Goal: Information Seeking & Learning: Learn about a topic

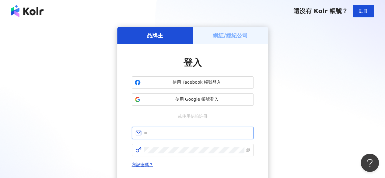
click at [192, 132] on input "text" at bounding box center [197, 133] width 106 height 7
type input "**********"
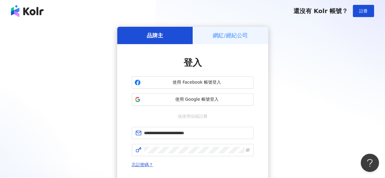
drag, startPoint x: 22, startPoint y: 90, endPoint x: 43, endPoint y: 102, distance: 24.2
click at [22, 90] on div "**********" at bounding box center [192, 121] width 370 height 188
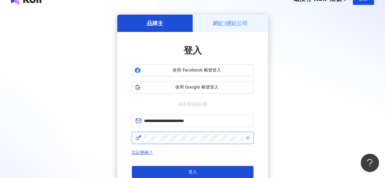
scroll to position [30, 0]
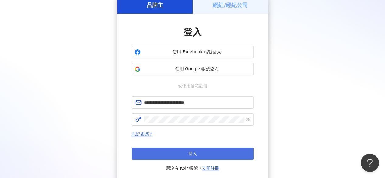
click at [174, 154] on button "登入" at bounding box center [193, 153] width 122 height 12
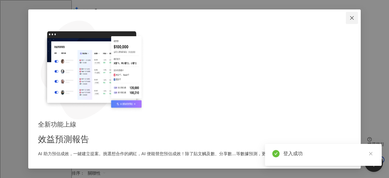
click at [350, 20] on icon "close" at bounding box center [352, 18] width 5 height 5
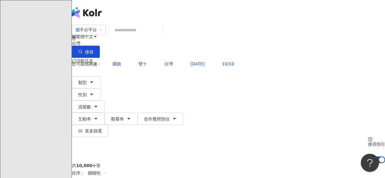
click at [157, 36] on input "search" at bounding box center [135, 30] width 49 height 12
type input "*"
type input "**"
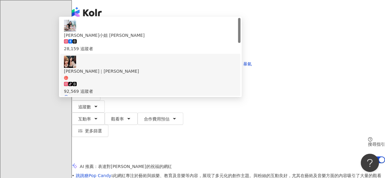
click at [180, 76] on span "Sandra｜珊卓" at bounding box center [150, 74] width 173 height 12
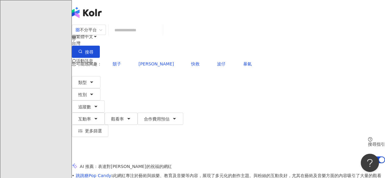
scroll to position [22, 0]
click at [160, 34] on input "search" at bounding box center [135, 30] width 49 height 12
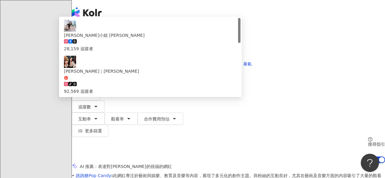
type input "**"
click at [160, 33] on input "**" at bounding box center [135, 30] width 49 height 12
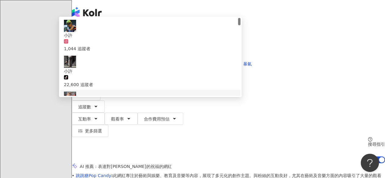
click at [179, 104] on span "許小許" at bounding box center [150, 107] width 173 height 7
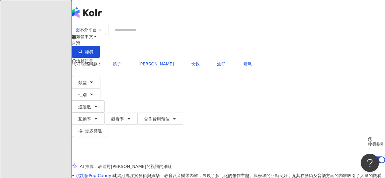
click at [159, 36] on input "search" at bounding box center [135, 30] width 49 height 12
paste input "********"
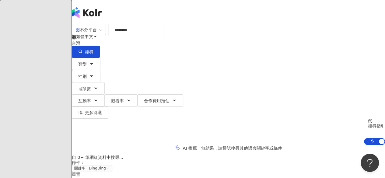
click at [159, 34] on input "********" at bounding box center [135, 30] width 49 height 12
click at [159, 36] on input "********" at bounding box center [135, 30] width 49 height 12
click at [108, 39] on div "不分平台 DingDing ******** 台灣 搜尋 loading 搜尋名稱、敘述、貼文含有關鍵字 “ DingDing ” 的網紅" at bounding box center [228, 40] width 313 height 33
click at [160, 36] on input "********" at bounding box center [135, 30] width 49 height 12
drag, startPoint x: 171, startPoint y: 41, endPoint x: 80, endPoint y: 38, distance: 91.3
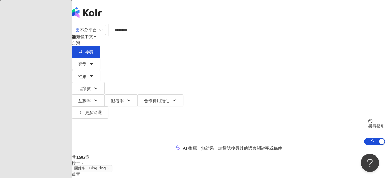
click at [80, 38] on div "不分平台 DingDing ******** 台灣 搜尋 loading 搜尋名稱、敘述、貼文含有關鍵字 “ DingDing ” 的網紅" at bounding box center [228, 40] width 313 height 33
type input "********"
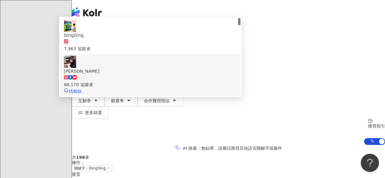
click at [174, 81] on div "66,170 追蹤者" at bounding box center [150, 84] width 173 height 7
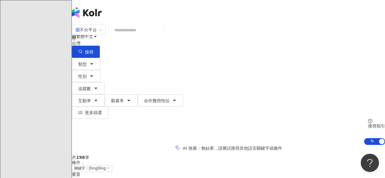
click at [159, 36] on input "search" at bounding box center [135, 30] width 49 height 12
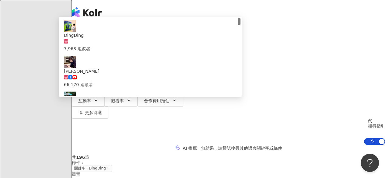
type input "**"
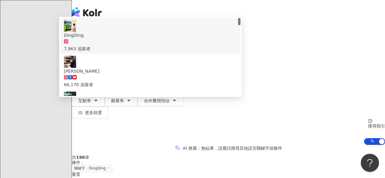
click at [160, 36] on input "**" at bounding box center [135, 30] width 49 height 12
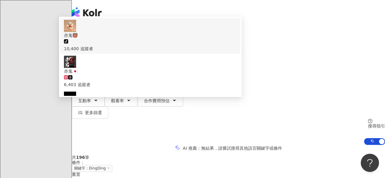
click at [178, 39] on span "赤鬼👹" at bounding box center [150, 35] width 173 height 7
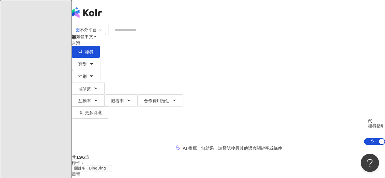
click at [160, 31] on input "search" at bounding box center [135, 30] width 49 height 12
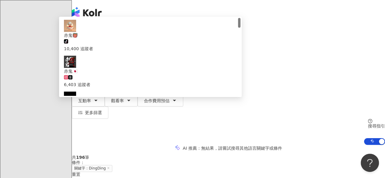
type input "****"
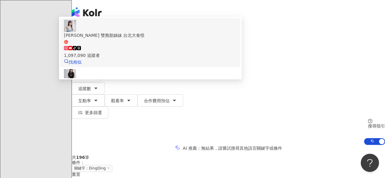
click at [194, 57] on div "1,097,090 追蹤者" at bounding box center [150, 55] width 173 height 7
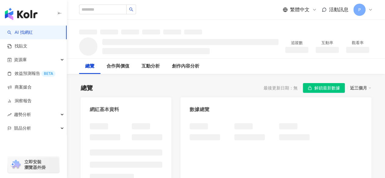
scroll to position [30, 0]
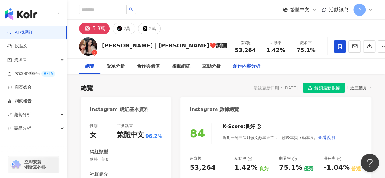
click at [249, 71] on div "創作內容分析" at bounding box center [247, 66] width 40 height 15
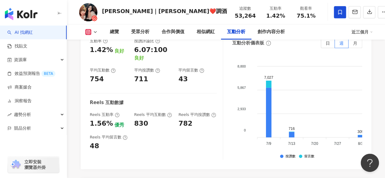
scroll to position [1318, 0]
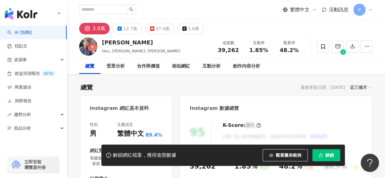
click at [370, 11] on icon at bounding box center [370, 9] width 5 height 5
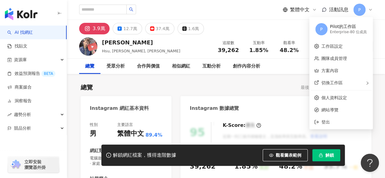
click at [380, 30] on div "3.9萬 12.7萬 37.4萬 1.6萬" at bounding box center [226, 27] width 318 height 15
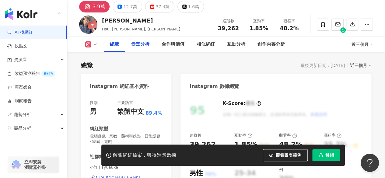
scroll to position [30, 0]
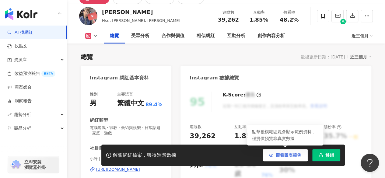
click at [276, 151] on button "觀看圖表範例" at bounding box center [284, 155] width 45 height 12
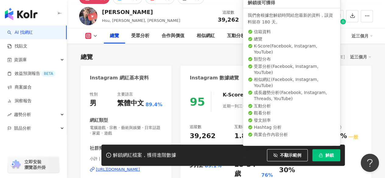
click at [321, 156] on icon "button" at bounding box center [320, 155] width 4 height 4
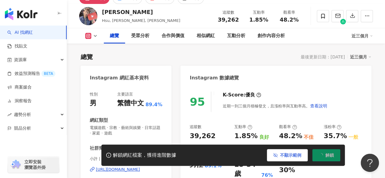
scroll to position [37, 0]
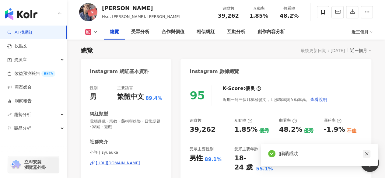
click at [367, 155] on icon "close" at bounding box center [366, 153] width 4 height 4
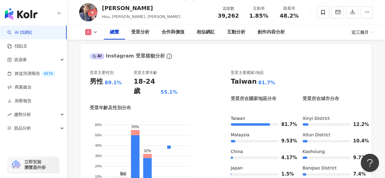
scroll to position [456, 0]
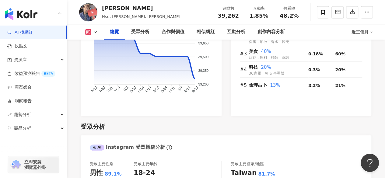
click at [93, 30] on icon at bounding box center [95, 31] width 5 height 5
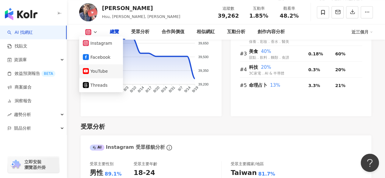
click at [108, 69] on button "YouTube" at bounding box center [101, 71] width 36 height 9
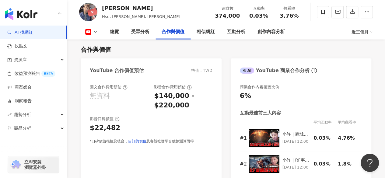
scroll to position [633, 0]
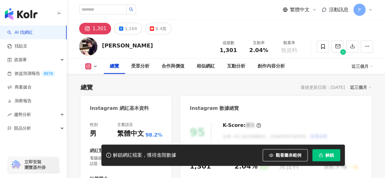
scroll to position [91, 0]
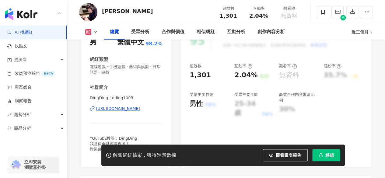
drag, startPoint x: 281, startPoint y: 152, endPoint x: 240, endPoint y: 82, distance: 81.3
click at [281, 153] on span "觀看圖表範例" at bounding box center [289, 155] width 26 height 5
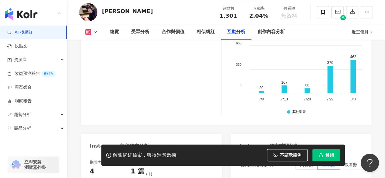
scroll to position [1460, 0]
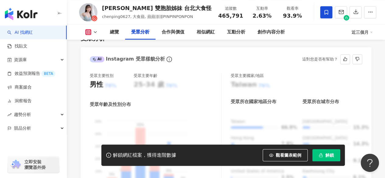
scroll to position [335, 0]
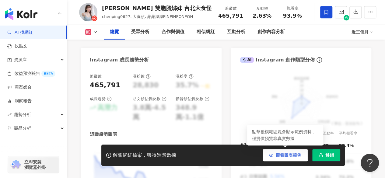
drag, startPoint x: 293, startPoint y: 154, endPoint x: 296, endPoint y: 160, distance: 6.3
click at [296, 160] on button "觀看圖表範例" at bounding box center [284, 155] width 45 height 12
click at [298, 159] on button "觀看圖表範例" at bounding box center [284, 155] width 45 height 12
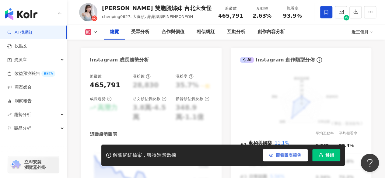
click at [287, 157] on span "觀看圖表範例" at bounding box center [289, 155] width 26 height 5
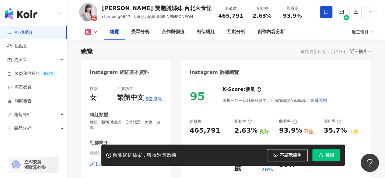
scroll to position [61, 0]
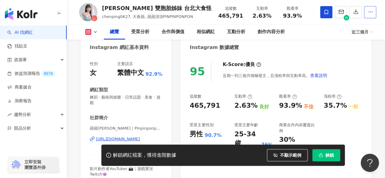
click at [367, 13] on icon "button" at bounding box center [369, 11] width 5 height 5
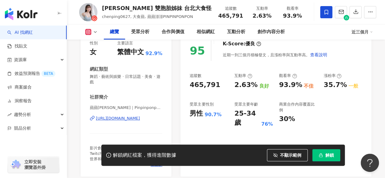
scroll to position [91, 0]
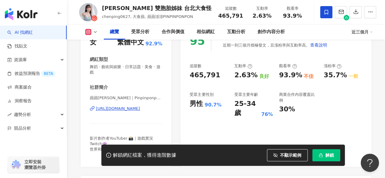
click at [140, 107] on div "https://www.instagram.com/pinpinponpon627/" at bounding box center [118, 108] width 44 height 5
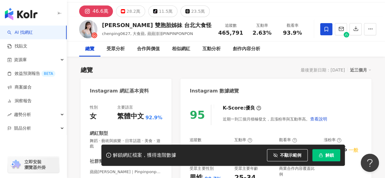
scroll to position [0, 0]
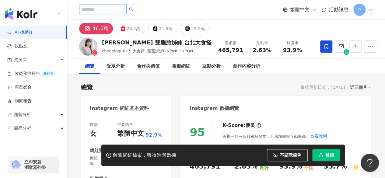
click at [127, 9] on input "search" at bounding box center [102, 10] width 47 height 10
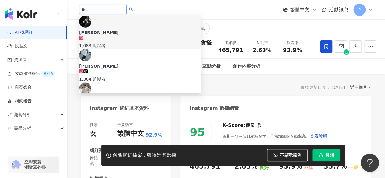
type input "**"
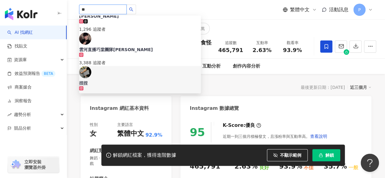
scroll to position [91, 0]
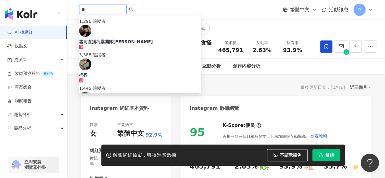
click at [140, 158] on div "廉傑克曼 1,315,598 追蹤者 找相似" at bounding box center [140, 178] width 122 height 40
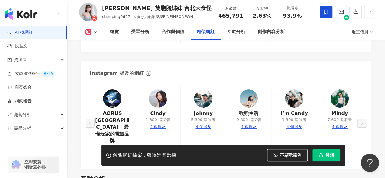
scroll to position [1004, 0]
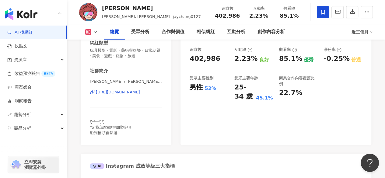
scroll to position [122, 0]
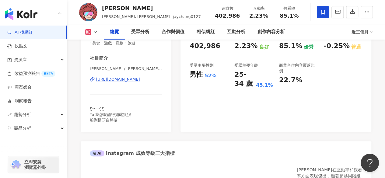
click at [125, 79] on div "https://www.instagram.com/jaychang0127/" at bounding box center [118, 79] width 44 height 5
click at [140, 78] on div "https://www.instagram.com/jaychang0127/" at bounding box center [118, 79] width 44 height 5
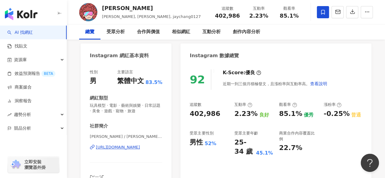
scroll to position [0, 0]
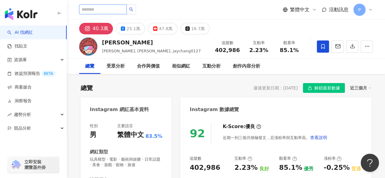
click at [104, 13] on input "search" at bounding box center [102, 10] width 47 height 10
type input "**"
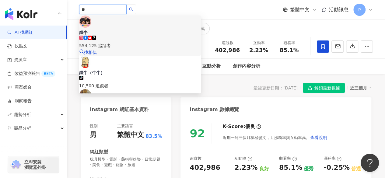
click at [121, 29] on span "鐵牛" at bounding box center [140, 32] width 122 height 6
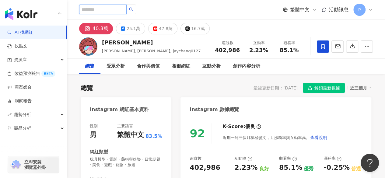
paste input "**********"
type input "**********"
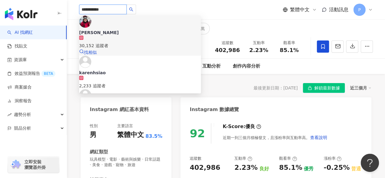
click at [121, 29] on div "Karen Hsiao" at bounding box center [140, 32] width 122 height 6
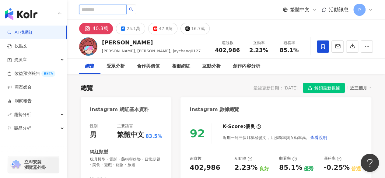
click at [123, 10] on input "search" at bounding box center [102, 10] width 47 height 10
type input "*"
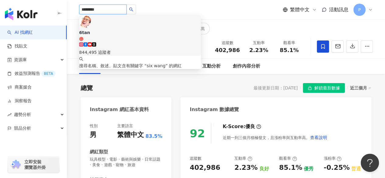
click at [122, 10] on input "********" at bounding box center [102, 10] width 47 height 10
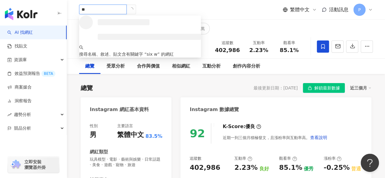
type input "*"
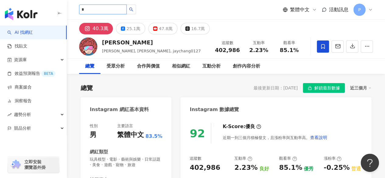
type input "*"
click at [107, 10] on input "search" at bounding box center [102, 10] width 47 height 10
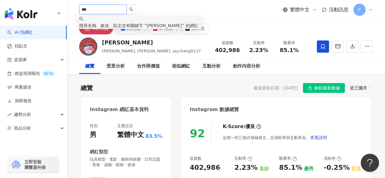
type input "***"
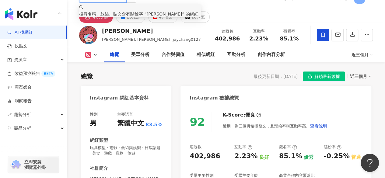
scroll to position [4, 0]
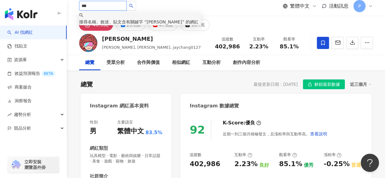
drag, startPoint x: 100, startPoint y: 6, endPoint x: 63, endPoint y: 12, distance: 38.2
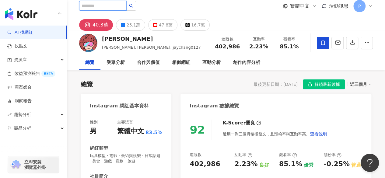
type input "*"
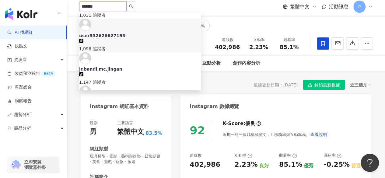
scroll to position [2, 0]
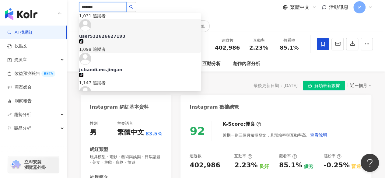
drag, startPoint x: 106, startPoint y: 4, endPoint x: 68, endPoint y: 5, distance: 38.0
click at [68, 5] on div "******* MC JINGLES JINGIRI OFFICIAL 1,090 追蹤者 mikaella0916 tiktok-icon 1,031 追蹤…" at bounding box center [226, 7] width 318 height 19
paste input "search"
type input "******"
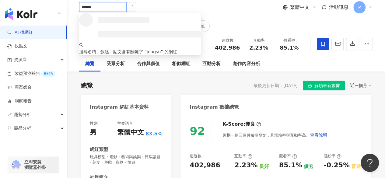
scroll to position [0, 0]
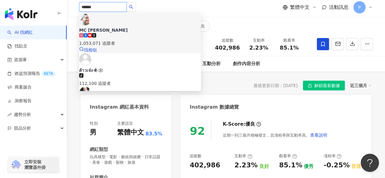
click at [129, 16] on div "MC Jeng Su 1,053,071 追蹤者 找相似" at bounding box center [140, 33] width 122 height 40
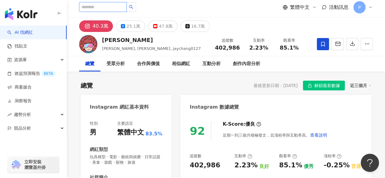
click at [103, 9] on input "search" at bounding box center [102, 7] width 47 height 10
paste input "**********"
type input "**********"
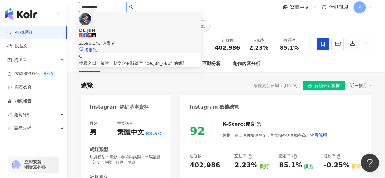
click at [119, 27] on span "DE JuN" at bounding box center [140, 30] width 122 height 6
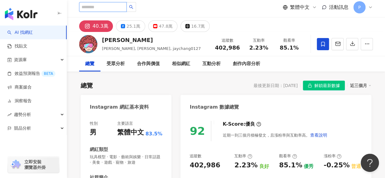
click at [109, 5] on input "search" at bounding box center [102, 7] width 47 height 10
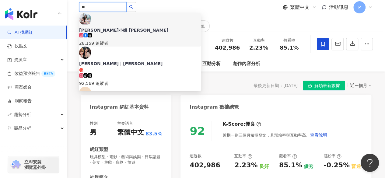
type input "**"
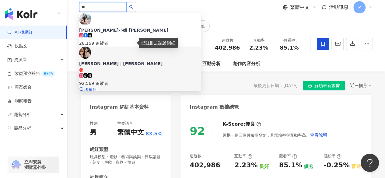
click at [83, 68] on icon at bounding box center [81, 70] width 4 height 4
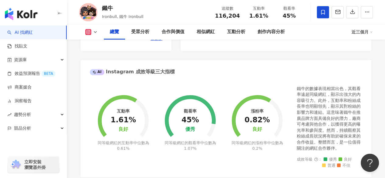
scroll to position [91, 0]
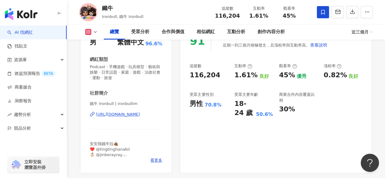
click at [127, 114] on div "[URL][DOMAIN_NAME]" at bounding box center [118, 114] width 44 height 5
click at [115, 115] on div "https://www.instagram.com/ironbullim/" at bounding box center [118, 114] width 44 height 5
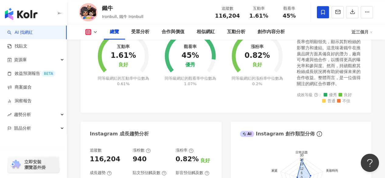
scroll to position [304, 0]
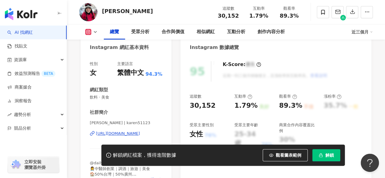
click at [294, 156] on span "觀看圖表範例" at bounding box center [289, 155] width 26 height 5
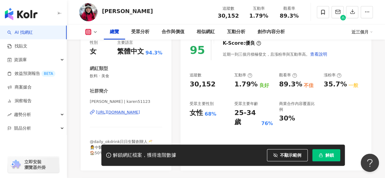
scroll to position [122, 0]
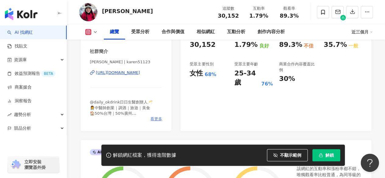
click at [155, 120] on span "看更多" at bounding box center [156, 118] width 12 height 5
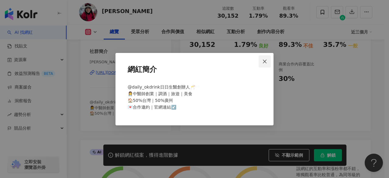
click at [267, 62] on icon "close" at bounding box center [264, 61] width 5 height 5
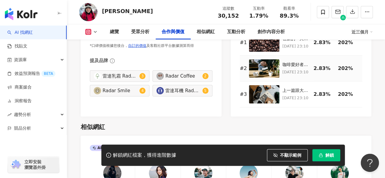
scroll to position [882, 0]
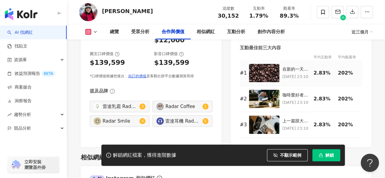
click at [256, 68] on img at bounding box center [264, 73] width 30 height 18
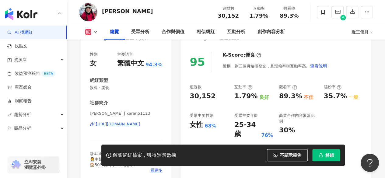
scroll to position [61, 0]
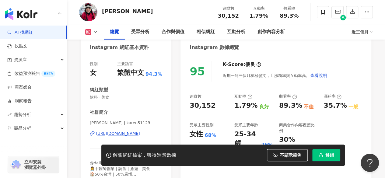
click at [138, 135] on div "[URL][DOMAIN_NAME]" at bounding box center [118, 133] width 44 height 5
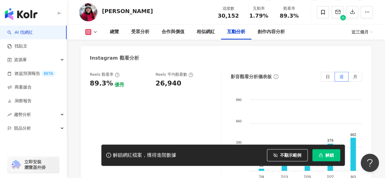
scroll to position [1368, 0]
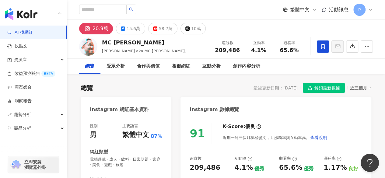
click at [362, 64] on div "總覽 受眾分析 合作與價值 相似網紅 互動分析 創作內容分析" at bounding box center [225, 66] width 293 height 15
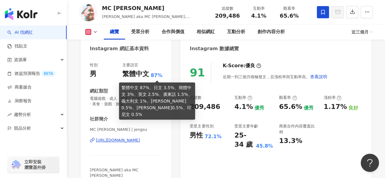
scroll to position [91, 0]
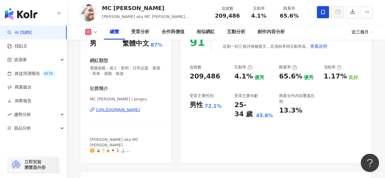
click at [140, 111] on div "https://www.instagram.com/jengsu/" at bounding box center [118, 109] width 44 height 5
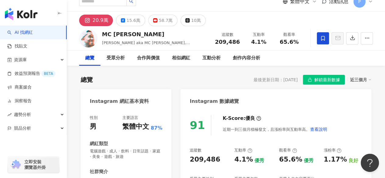
scroll to position [0, 0]
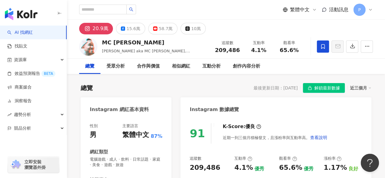
click at [365, 112] on div "Instagram 數據總覽" at bounding box center [275, 107] width 191 height 20
click at [141, 68] on div "合作與價值" at bounding box center [148, 66] width 23 height 7
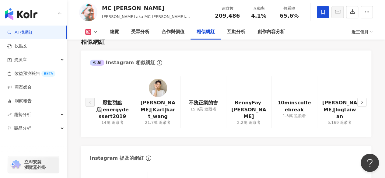
scroll to position [1006, 0]
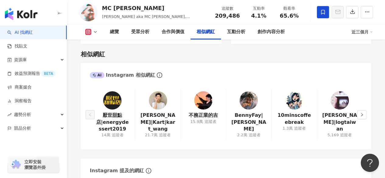
click at [193, 90] on div "不務正業的吉 15.9萬 追蹤者" at bounding box center [202, 114] width 45 height 51
click at [200, 91] on img at bounding box center [203, 100] width 18 height 18
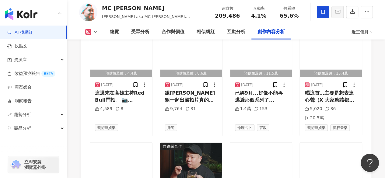
scroll to position [2009, 0]
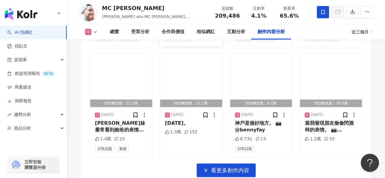
scroll to position [2162, 0]
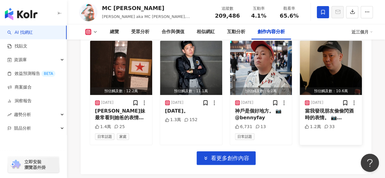
click at [359, 118] on div "2025/7/18 當我發現朋友偷偷閃酒時的表情。 📷 @bennyfay 1.2萬 33" at bounding box center [331, 120] width 62 height 50
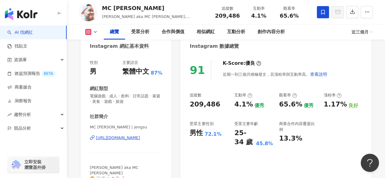
scroll to position [0, 0]
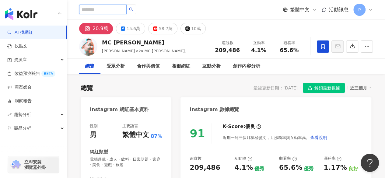
click at [127, 8] on input "search" at bounding box center [102, 10] width 47 height 10
type input "*"
type input "**"
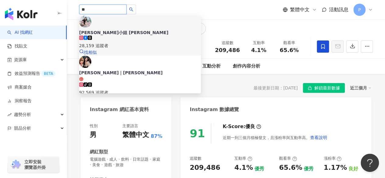
click at [145, 36] on div "28,159 追蹤者" at bounding box center [140, 42] width 122 height 13
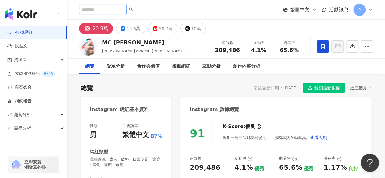
click at [125, 12] on input "search" at bounding box center [102, 10] width 47 height 10
paste input "**********"
type input "**********"
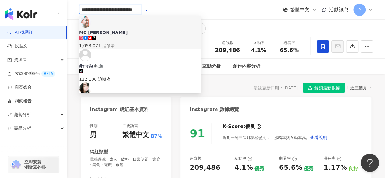
drag, startPoint x: 135, startPoint y: 11, endPoint x: 42, endPoint y: 28, distance: 94.8
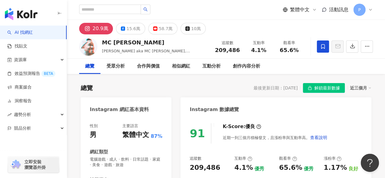
drag, startPoint x: 372, startPoint y: 112, endPoint x: 319, endPoint y: 96, distance: 55.8
click at [113, 12] on input "search" at bounding box center [110, 9] width 62 height 9
type input "*"
click at [108, 11] on input "search" at bounding box center [110, 9] width 62 height 9
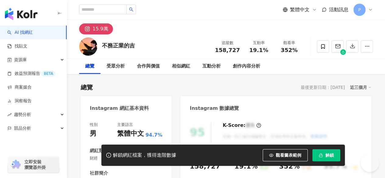
click at [88, 47] on img at bounding box center [88, 46] width 18 height 18
click at [93, 50] on img at bounding box center [88, 46] width 18 height 18
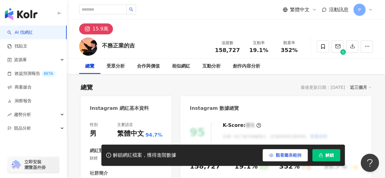
click at [274, 155] on button "觀看圖表範例" at bounding box center [284, 155] width 45 height 12
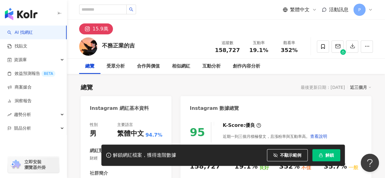
scroll to position [91, 0]
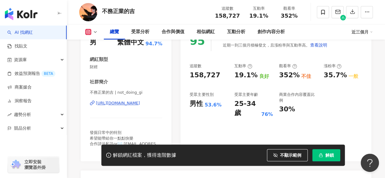
click at [147, 106] on div "不務正業的吉 | not_doing_gi [URL][DOMAIN_NAME]" at bounding box center [126, 108] width 72 height 36
click at [140, 104] on div "[URL][DOMAIN_NAME]" at bounding box center [118, 102] width 44 height 5
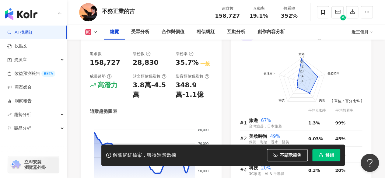
scroll to position [426, 0]
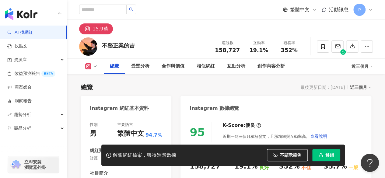
scroll to position [30, 0]
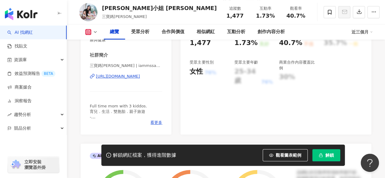
scroll to position [61, 0]
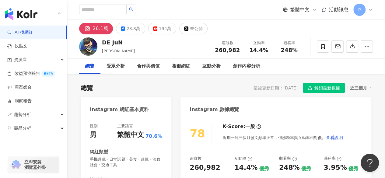
drag, startPoint x: 104, startPoint y: 42, endPoint x: 127, endPoint y: 41, distance: 22.2
click at [127, 41] on div "DE [PERSON_NAME] 追蹤數 260,982 互動率 14.4% 觀看率 248%" at bounding box center [226, 46] width 318 height 24
copy div "DE JuN"
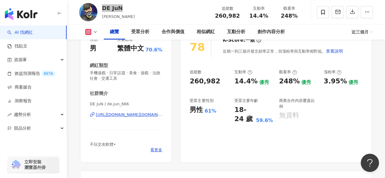
scroll to position [152, 0]
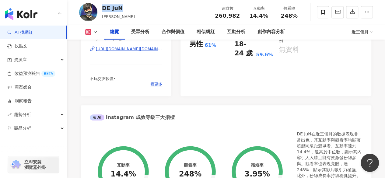
click at [132, 48] on div "[URL][DOMAIN_NAME][DOMAIN_NAME]" at bounding box center [129, 48] width 66 height 5
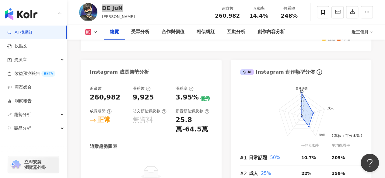
scroll to position [365, 0]
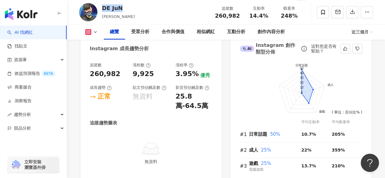
click at [361, 82] on foreignobject at bounding box center [301, 95] width 122 height 79
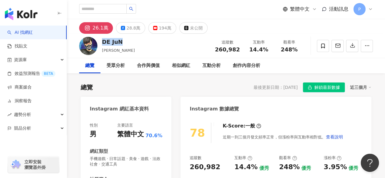
scroll to position [0, 0]
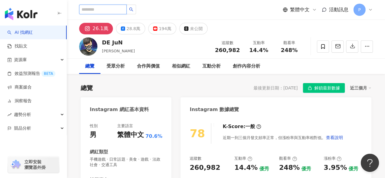
click at [105, 11] on input "search" at bounding box center [102, 10] width 47 height 10
paste input "**"
type input "**"
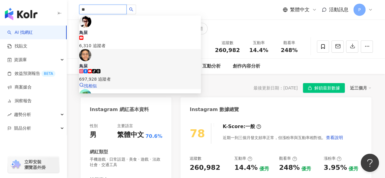
click at [155, 69] on div "tiktok-icon 697,928 追蹤者" at bounding box center [140, 75] width 122 height 13
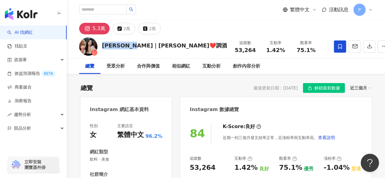
drag, startPoint x: 128, startPoint y: 45, endPoint x: 136, endPoint y: 44, distance: 7.9
click at [136, 44] on div "[PERSON_NAME]｜[PERSON_NAME]❤️調酒" at bounding box center [164, 46] width 125 height 8
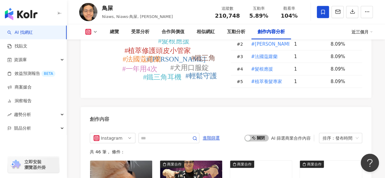
scroll to position [1916, 0]
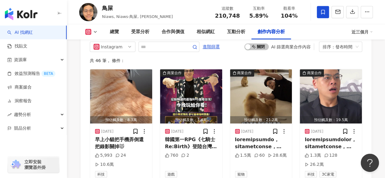
drag, startPoint x: 378, startPoint y: 117, endPoint x: 368, endPoint y: 113, distance: 11.0
